Goal: Find specific page/section: Find specific page/section

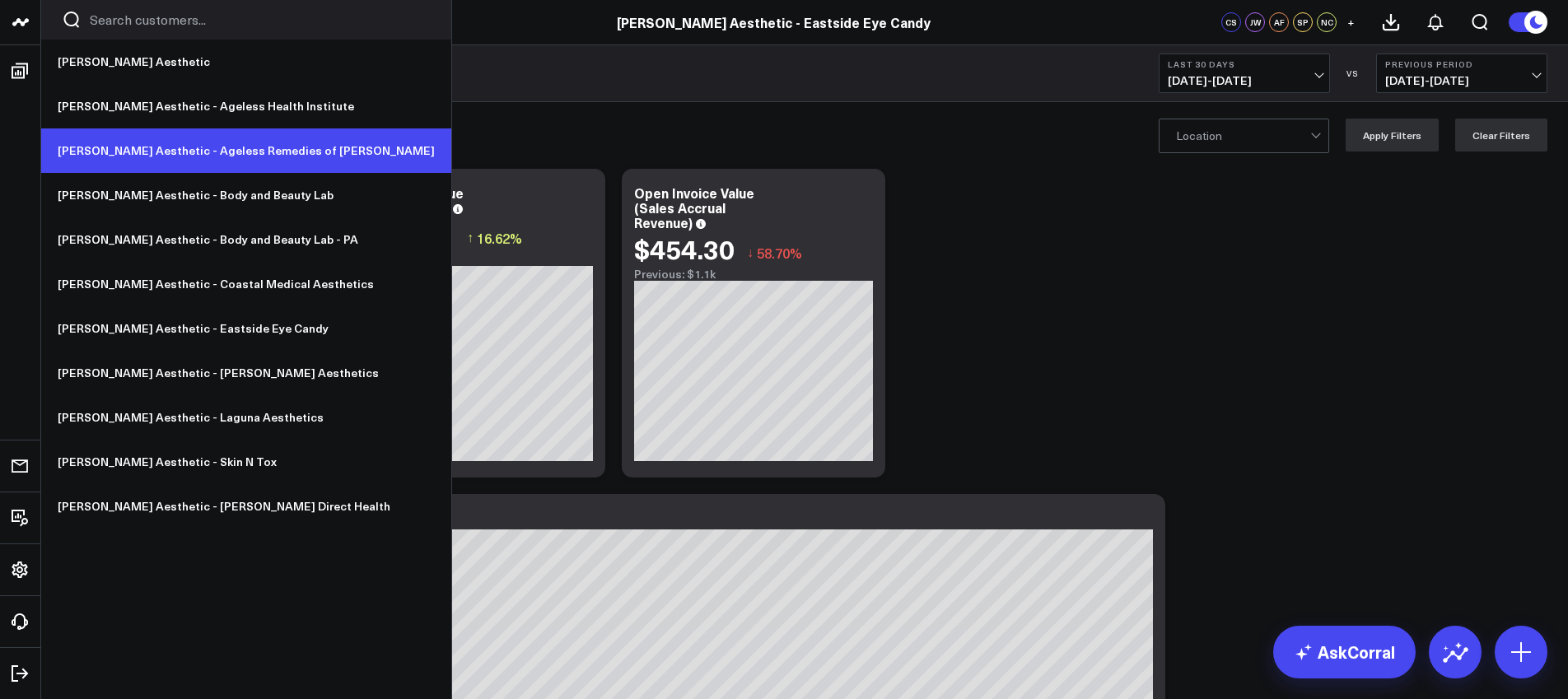
click at [210, 156] on link "[PERSON_NAME] Aesthetic - Ageless Remedies of [PERSON_NAME]" at bounding box center [246, 150] width 410 height 45
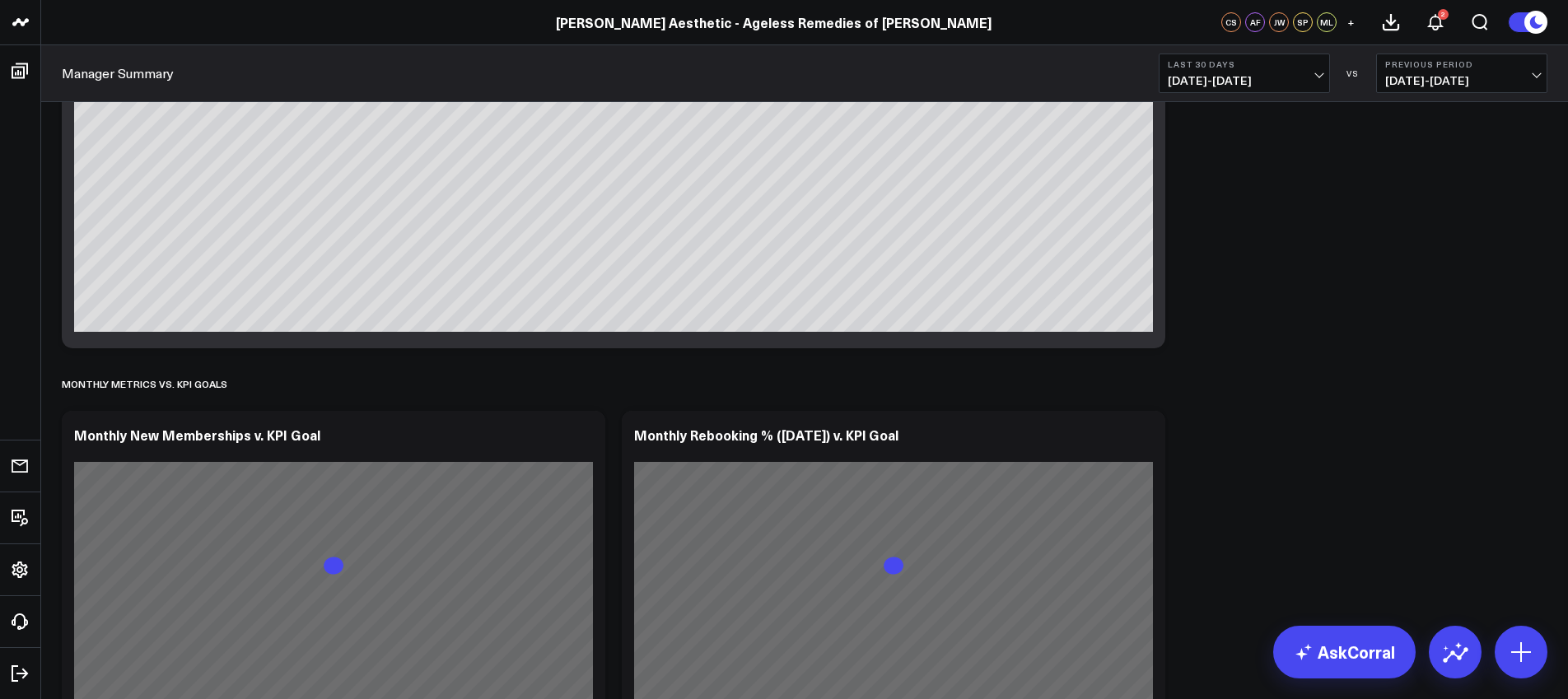
scroll to position [3564, 0]
